Goal: Transaction & Acquisition: Obtain resource

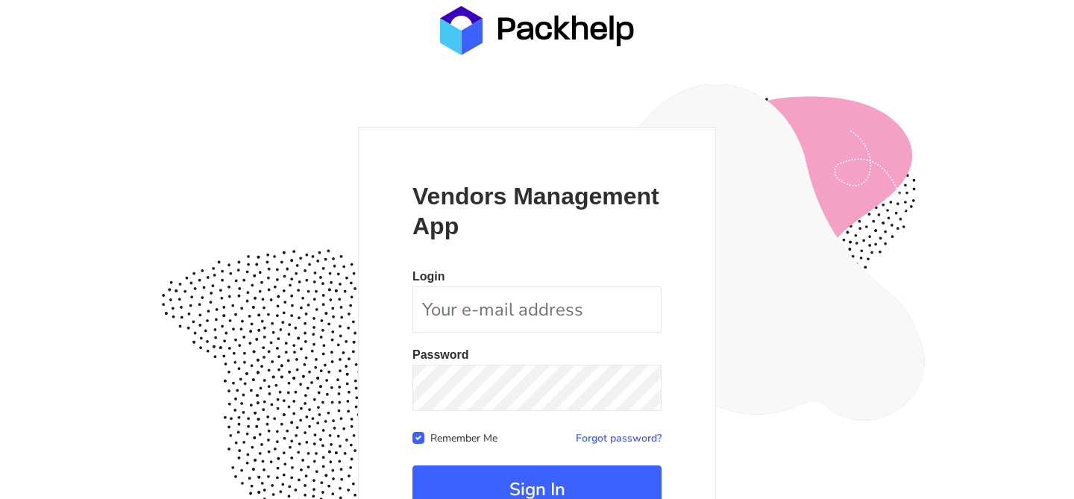
scroll to position [145, 0]
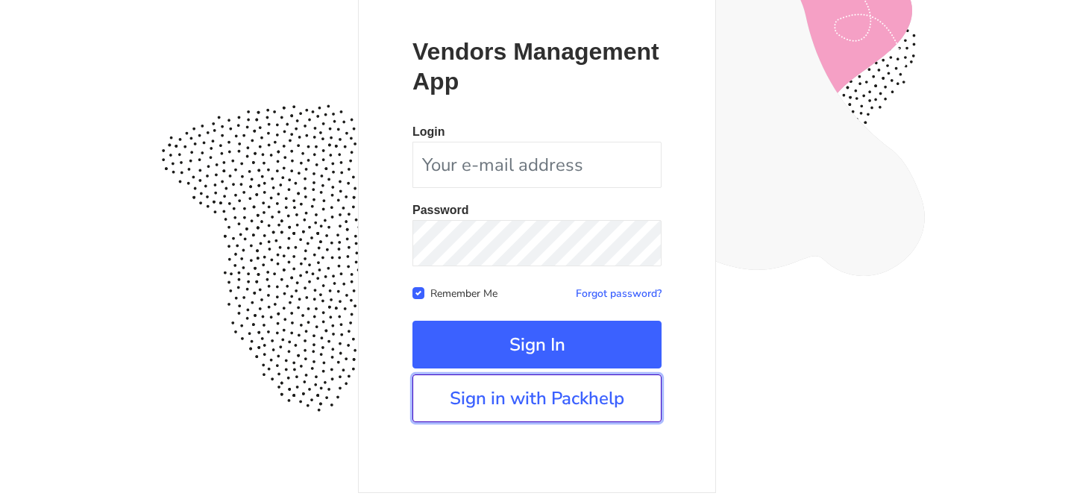
click at [488, 394] on link "Sign in with Packhelp" at bounding box center [536, 398] width 249 height 48
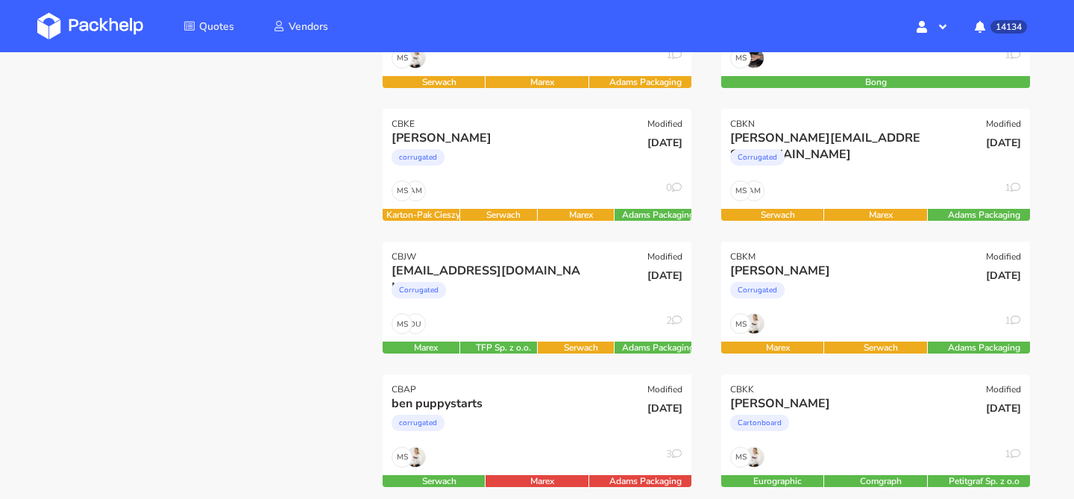
scroll to position [307, 0]
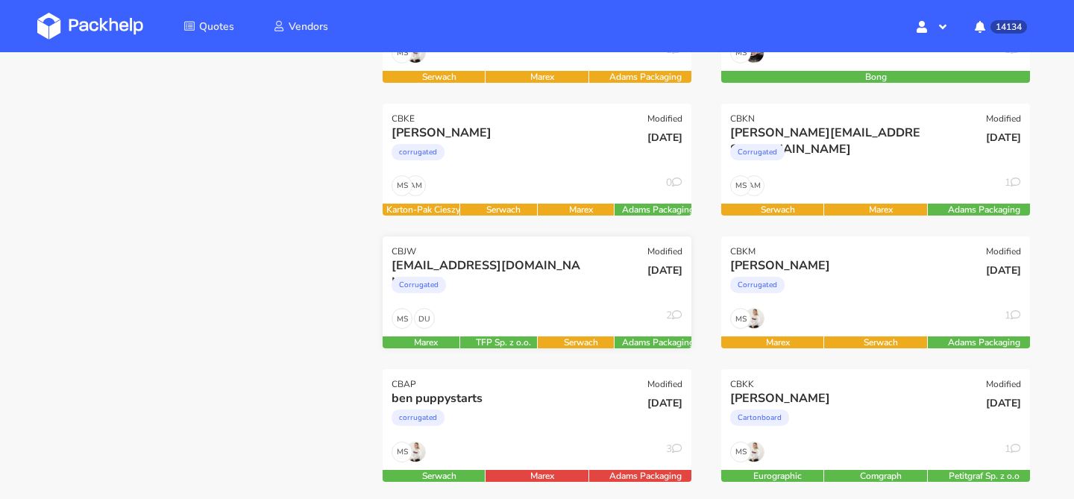
click at [492, 280] on div "Corrugated" at bounding box center [490, 289] width 198 height 30
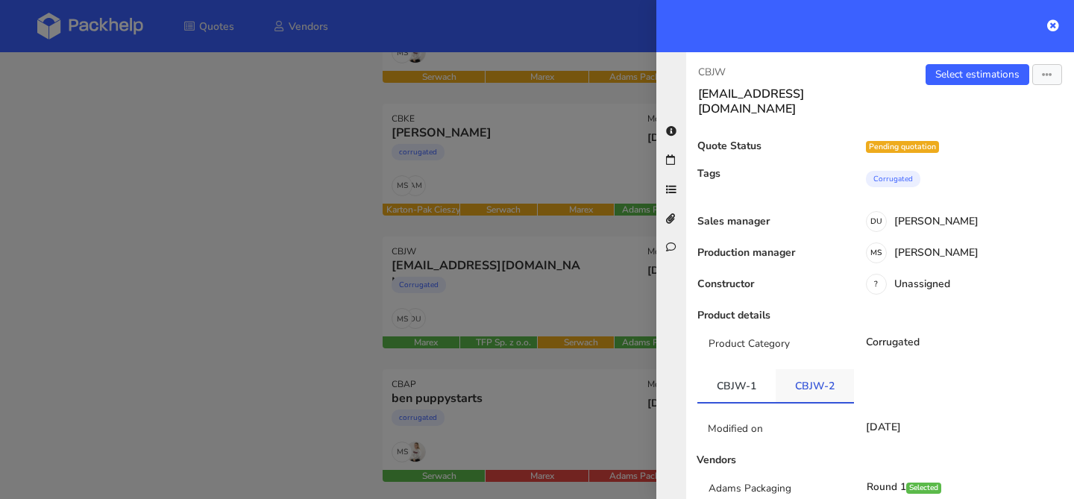
click at [828, 369] on link "CBJW-2" at bounding box center [814, 385] width 78 height 33
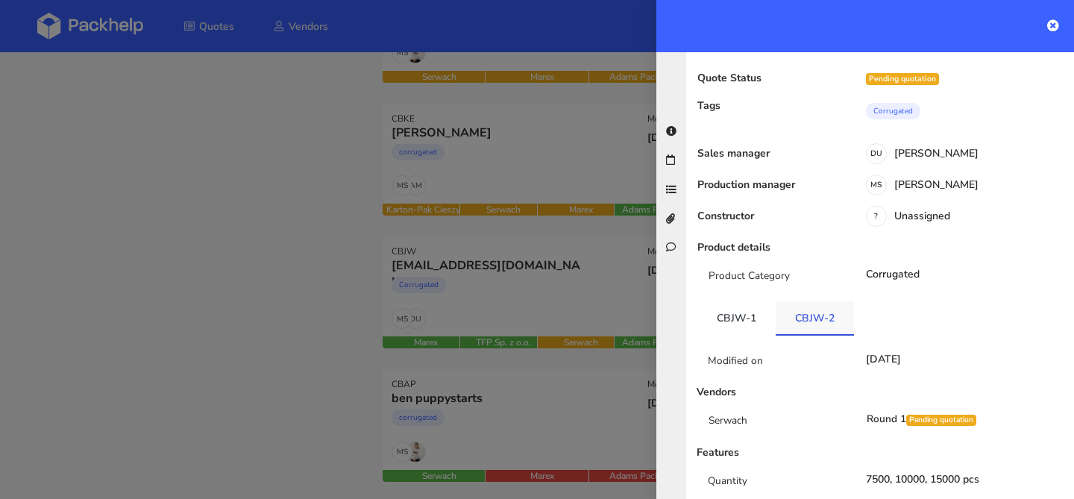
scroll to position [83, 0]
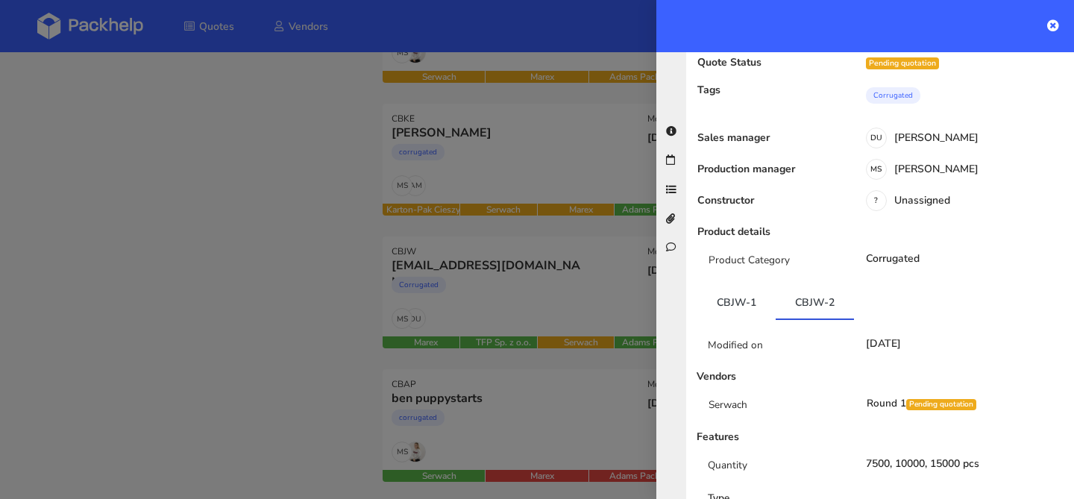
click at [453, 315] on div at bounding box center [537, 249] width 1074 height 499
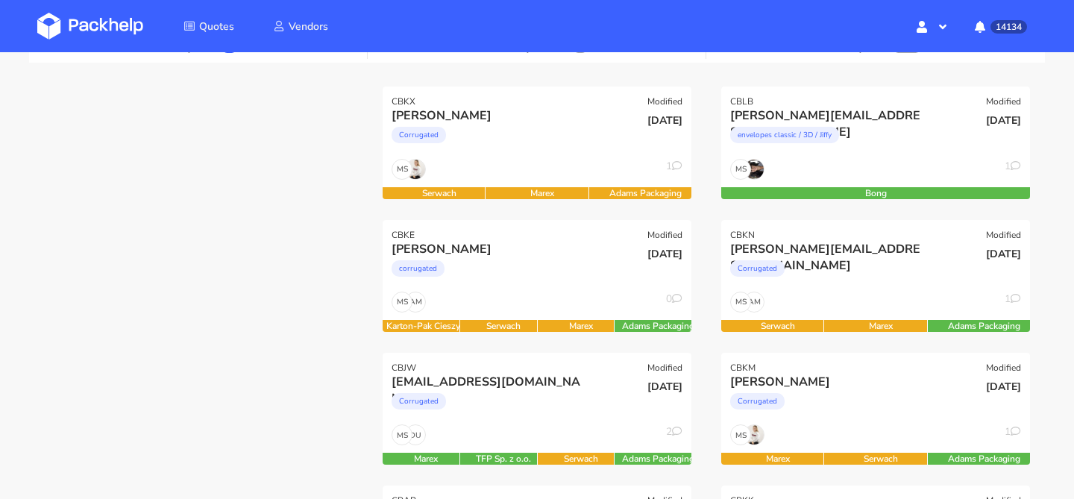
scroll to position [195, 0]
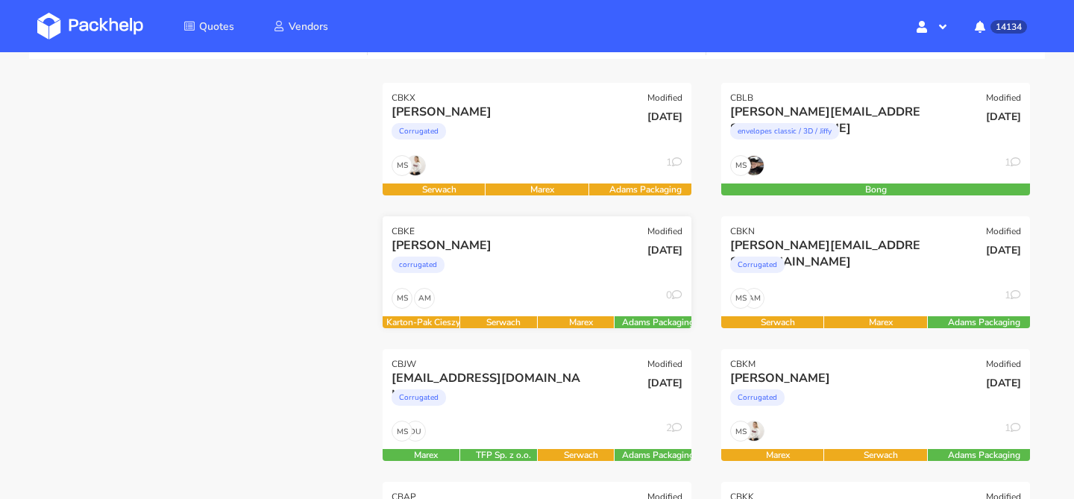
click at [548, 256] on div "corrugated" at bounding box center [490, 268] width 198 height 30
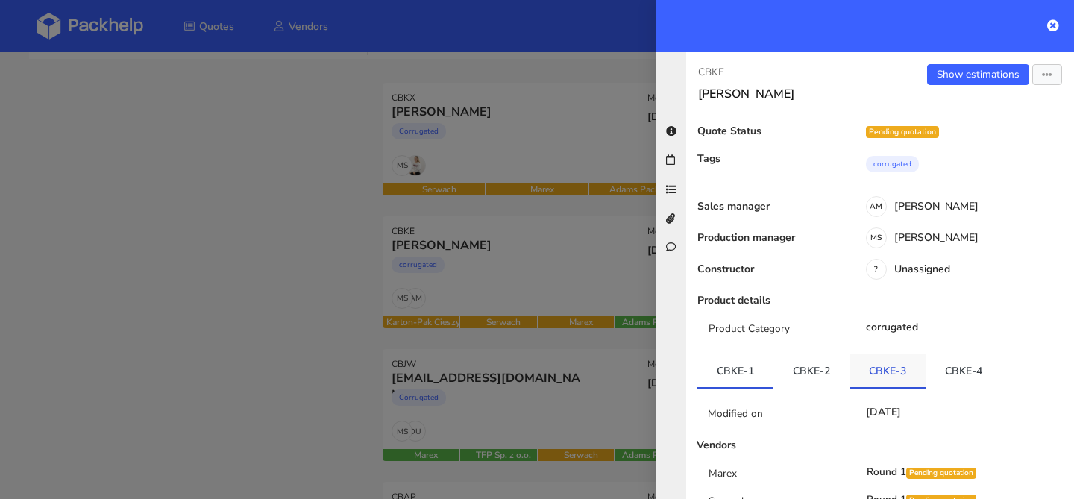
click at [906, 355] on link "CBKE-3" at bounding box center [887, 370] width 76 height 33
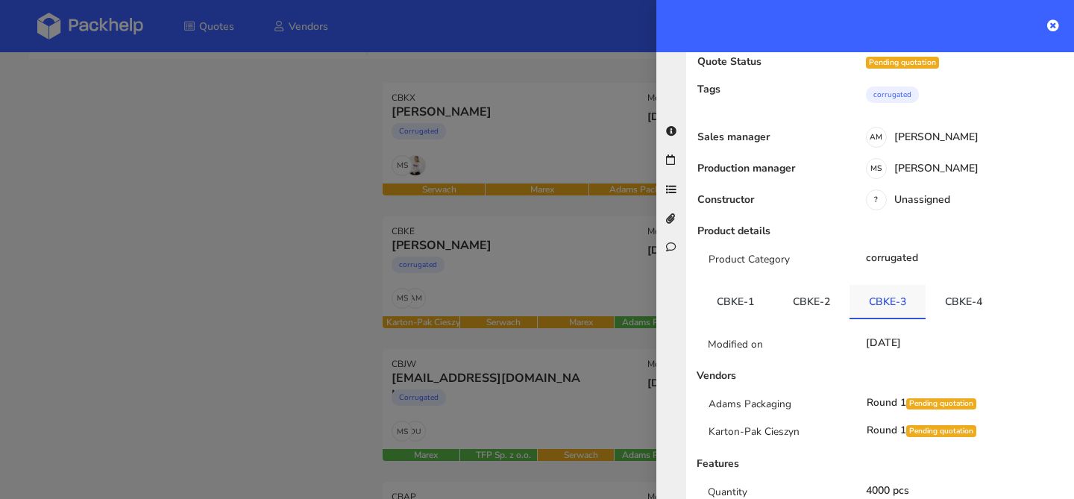
scroll to position [105, 0]
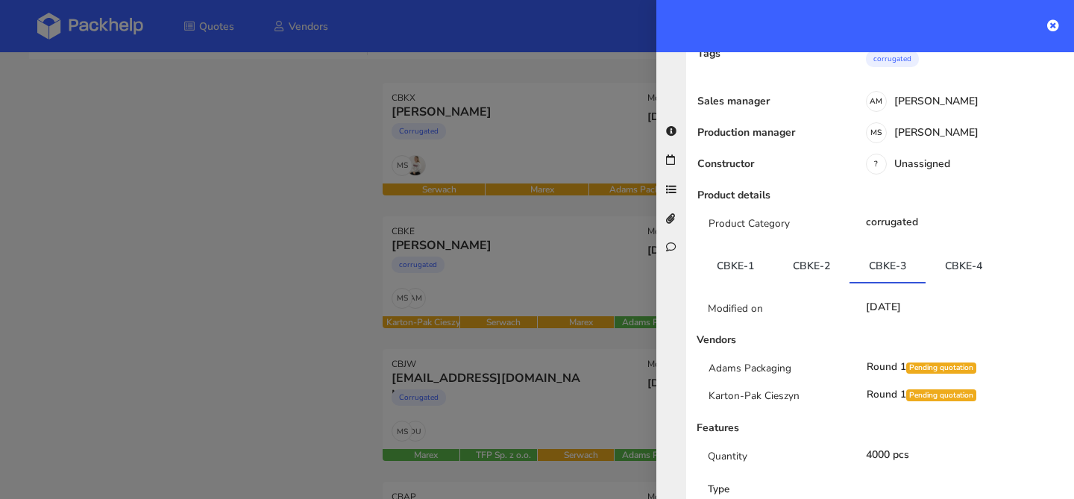
click at [583, 311] on div at bounding box center [537, 249] width 1074 height 499
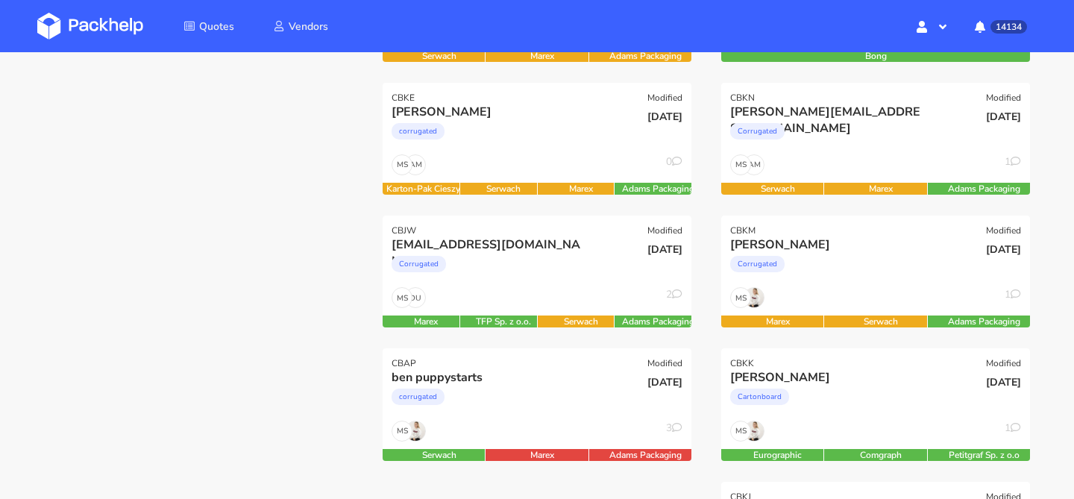
scroll to position [348, 0]
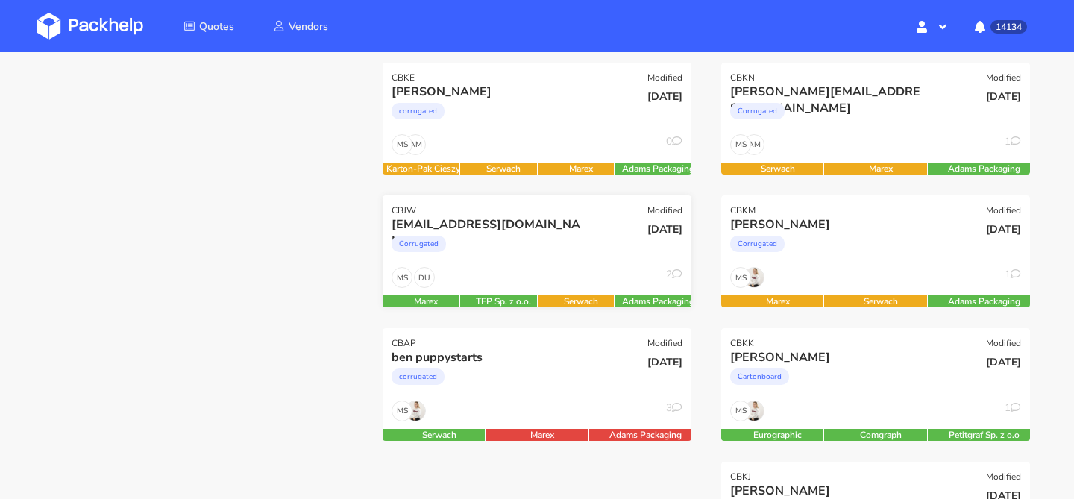
click at [564, 233] on div "Corrugated" at bounding box center [490, 248] width 198 height 30
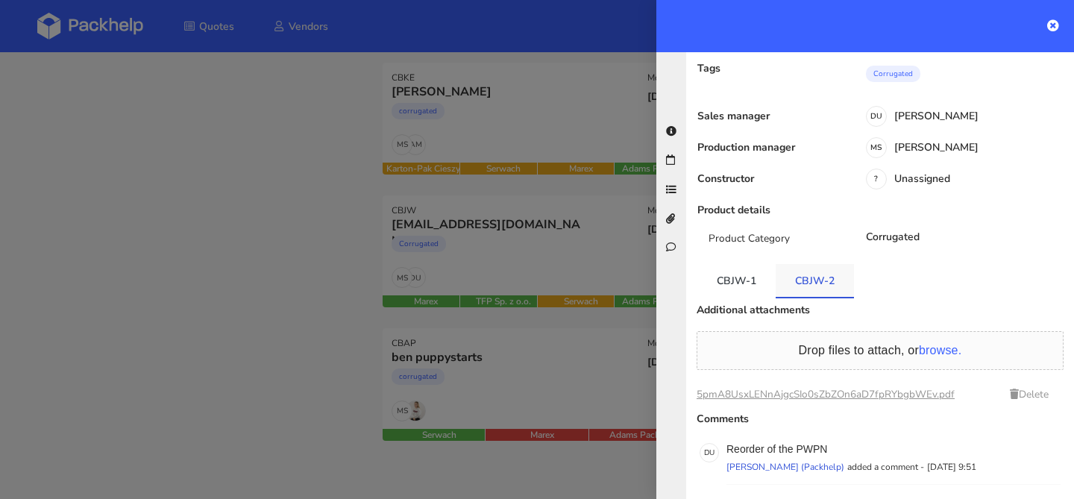
click at [810, 264] on link "CBJW-2" at bounding box center [814, 280] width 78 height 33
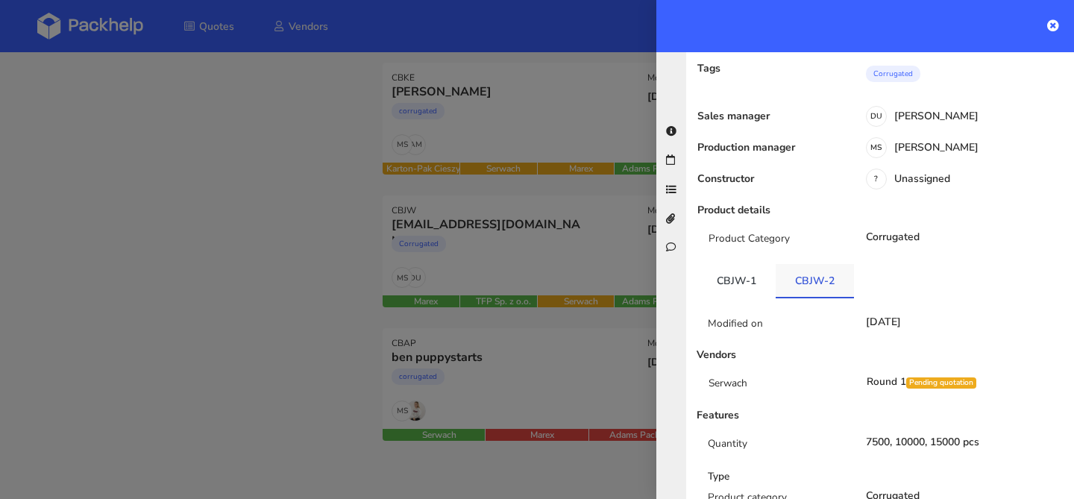
scroll to position [121, 0]
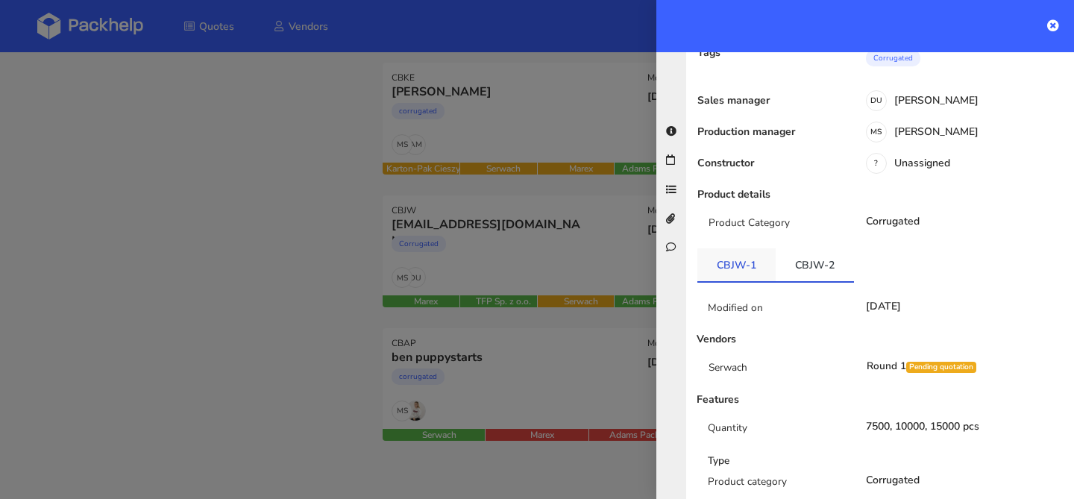
click at [747, 248] on link "CBJW-1" at bounding box center [736, 264] width 78 height 33
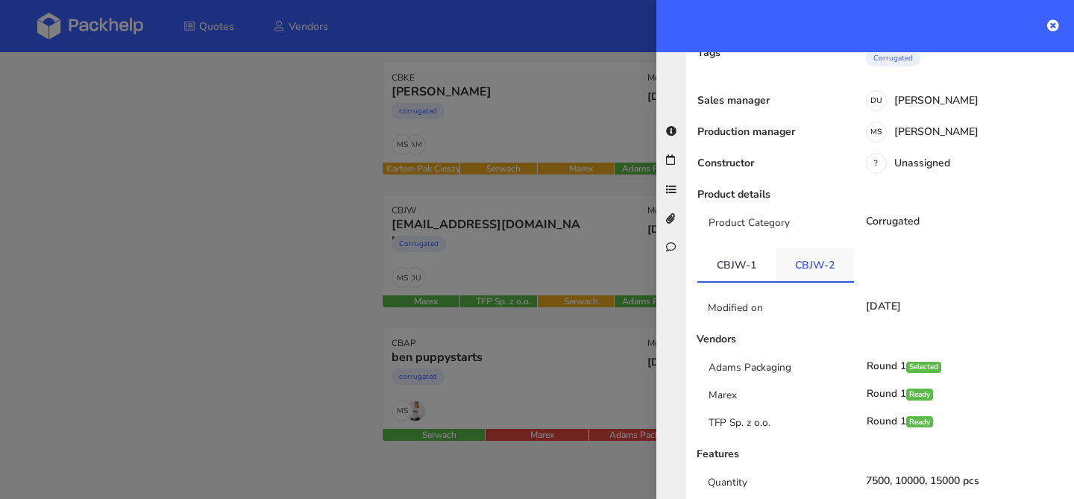
click at [796, 248] on link "CBJW-2" at bounding box center [814, 264] width 78 height 33
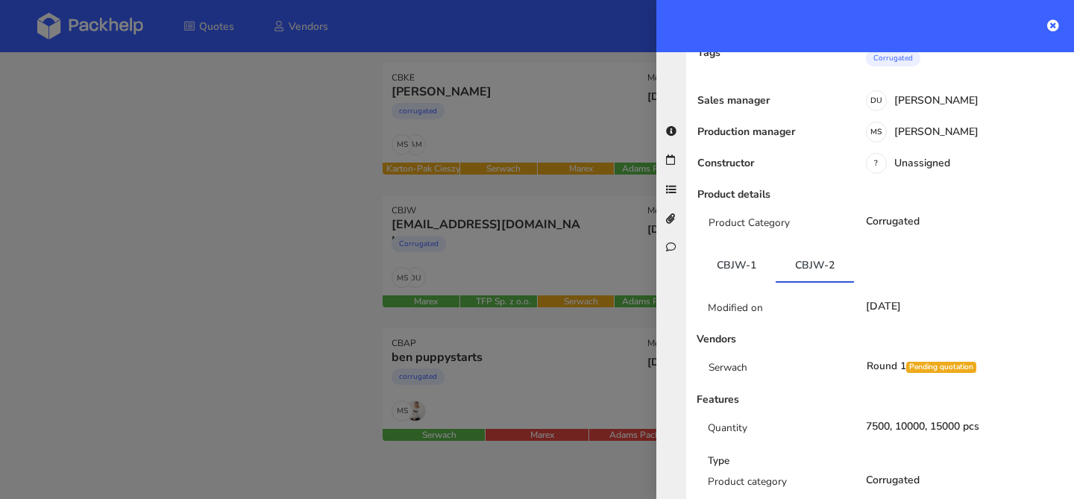
click at [473, 348] on div at bounding box center [537, 249] width 1074 height 499
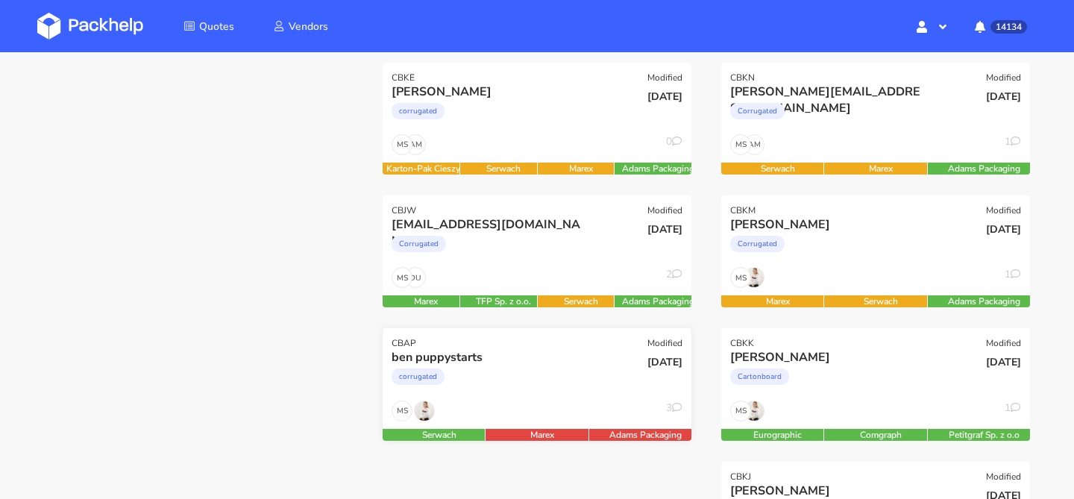
click at [520, 368] on div "corrugated" at bounding box center [490, 380] width 198 height 30
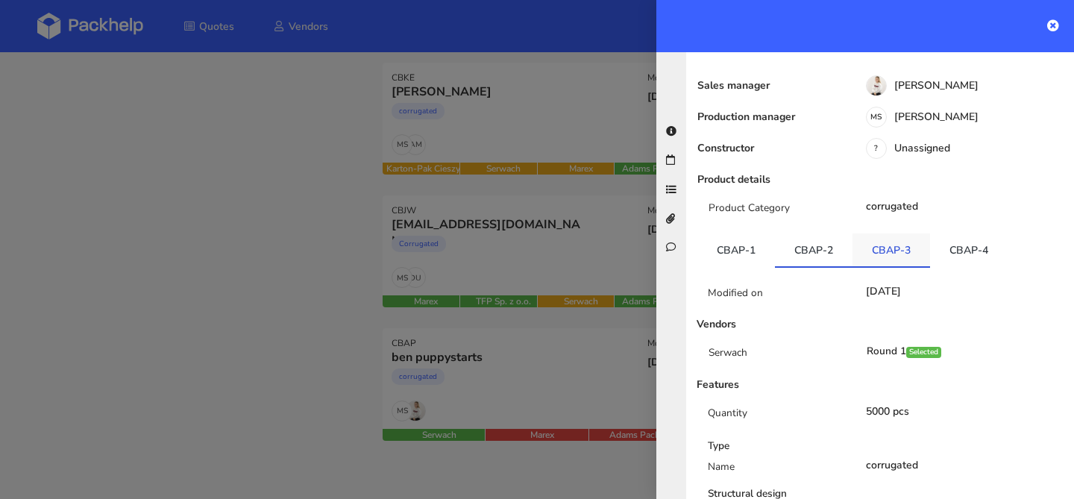
click at [873, 249] on link "CBAP-3" at bounding box center [891, 249] width 78 height 33
click at [930, 242] on link "CBAP-4" at bounding box center [969, 249] width 78 height 33
click at [889, 245] on link "CBAP-3" at bounding box center [891, 249] width 78 height 33
click at [444, 218] on div at bounding box center [537, 249] width 1074 height 499
